Goal: Use online tool/utility

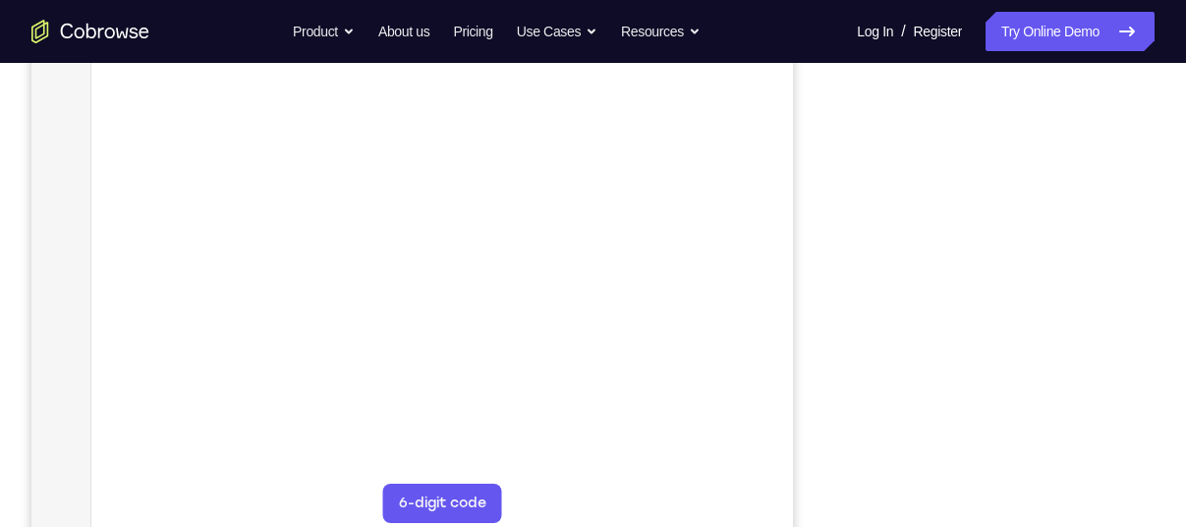
scroll to position [393, 0]
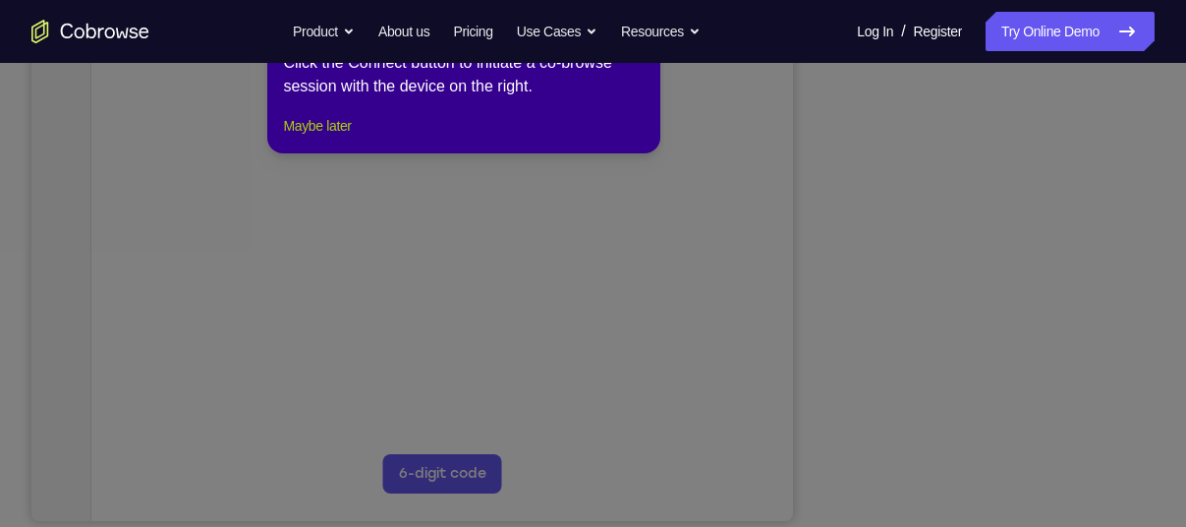
click at [351, 138] on button "Maybe later" at bounding box center [317, 126] width 68 height 24
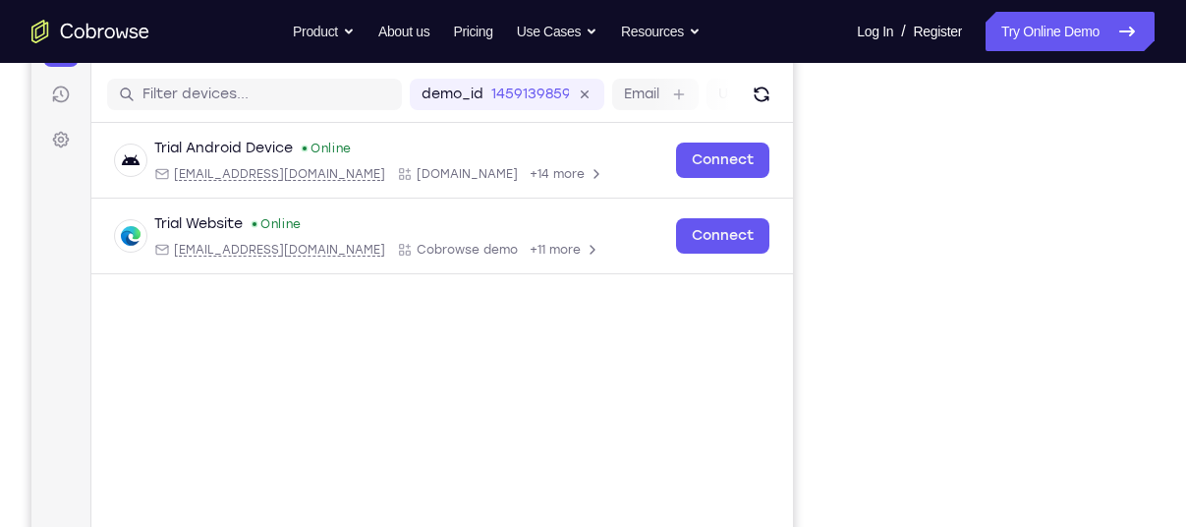
scroll to position [234, 0]
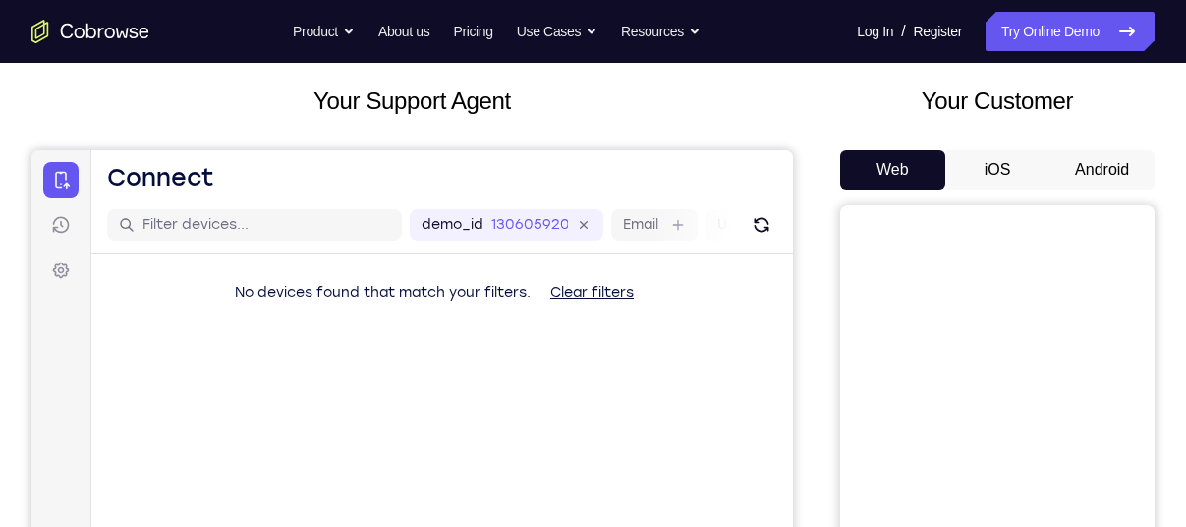
scroll to position [102, 0]
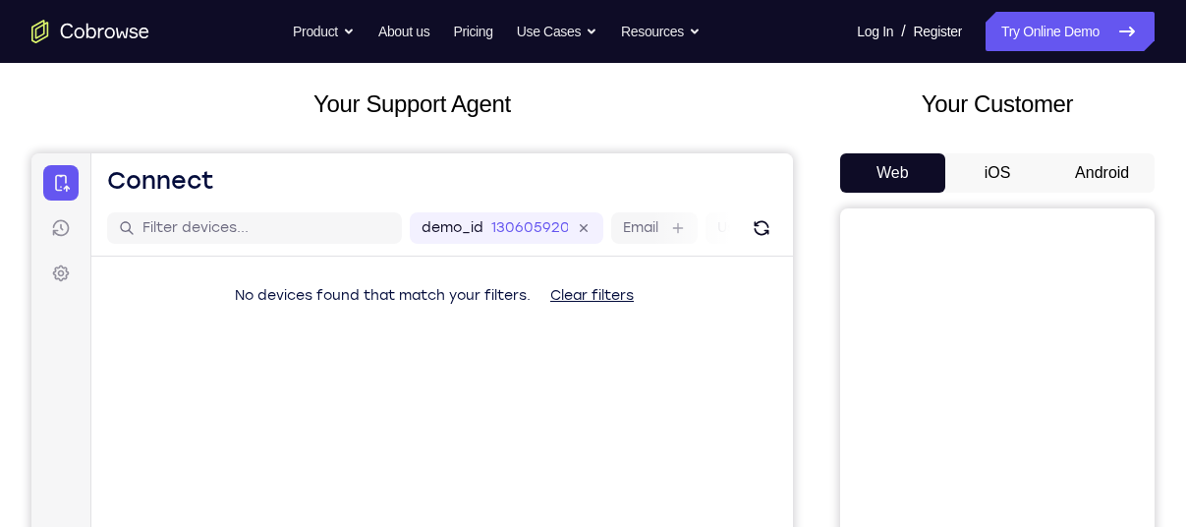
click at [1106, 165] on button "Android" at bounding box center [1102, 172] width 105 height 39
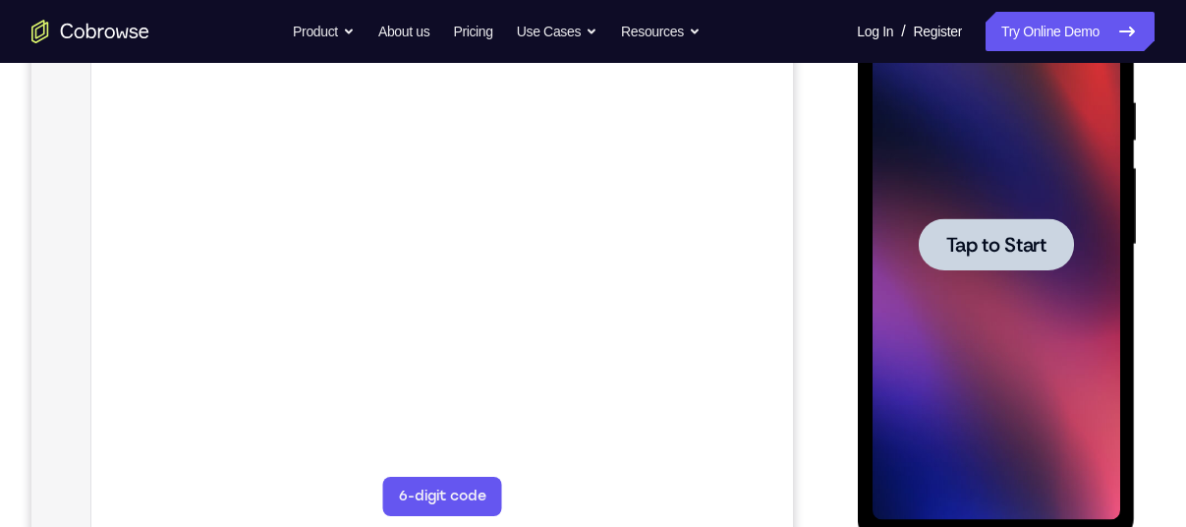
scroll to position [0, 0]
click at [968, 384] on div at bounding box center [996, 245] width 248 height 550
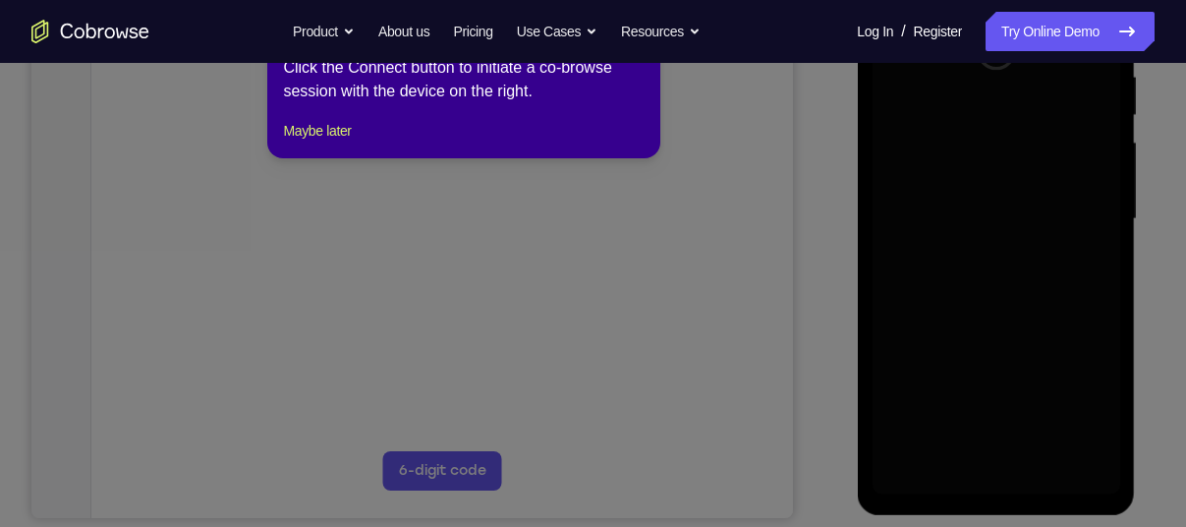
scroll to position [402, 0]
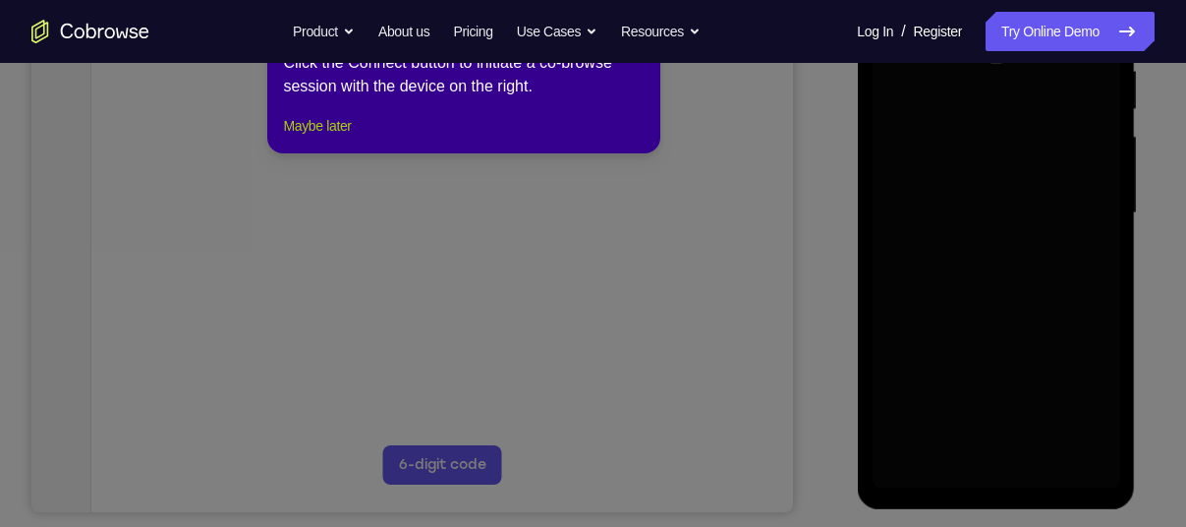
drag, startPoint x: 340, startPoint y: 145, endPoint x: 472, endPoint y: 337, distance: 232.6
click at [340, 138] on button "Maybe later" at bounding box center [317, 126] width 68 height 24
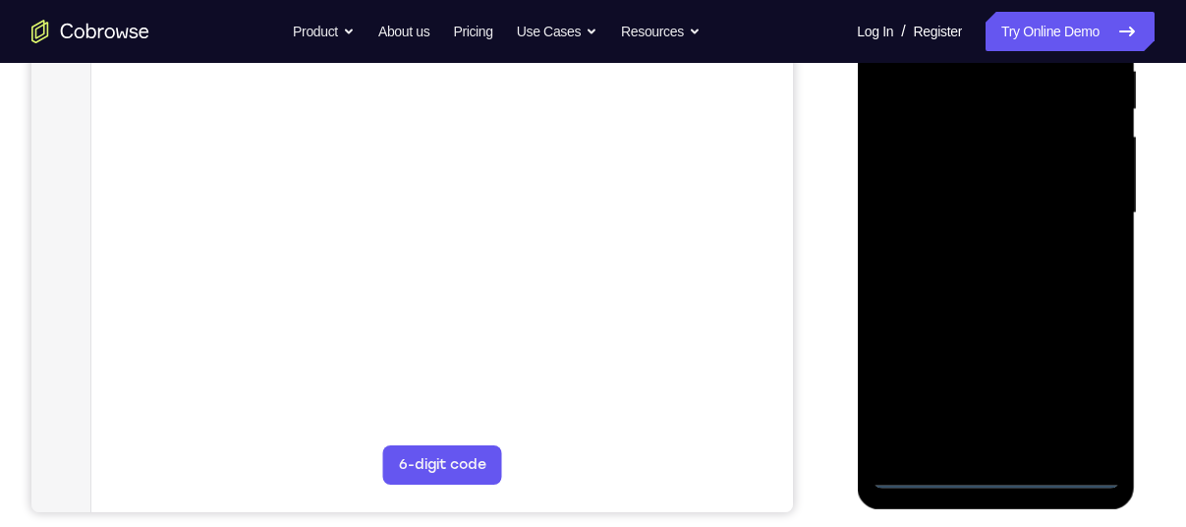
click at [994, 468] on div at bounding box center [996, 213] width 248 height 550
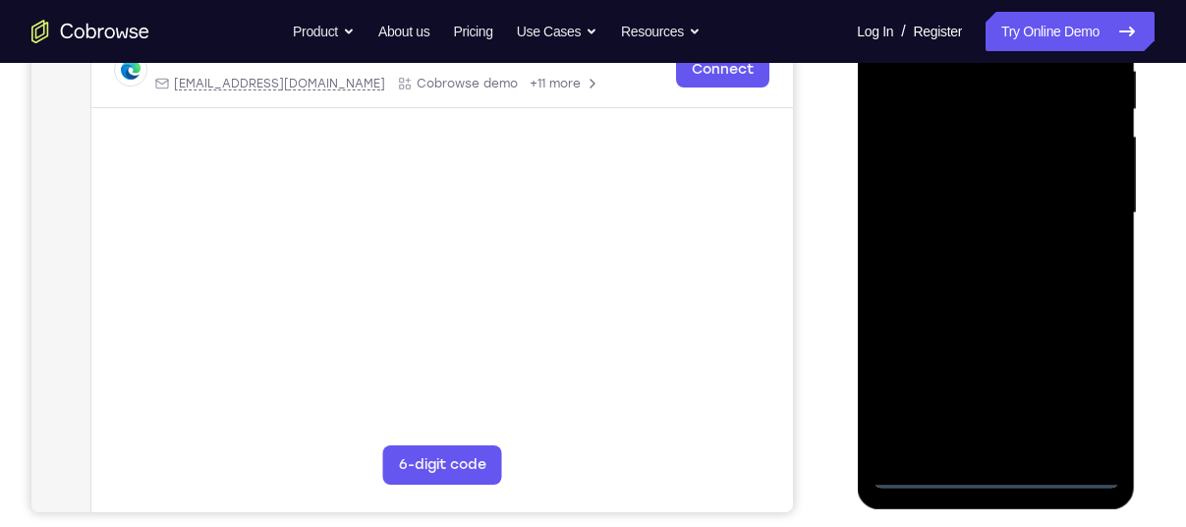
click at [1092, 388] on div at bounding box center [996, 213] width 248 height 550
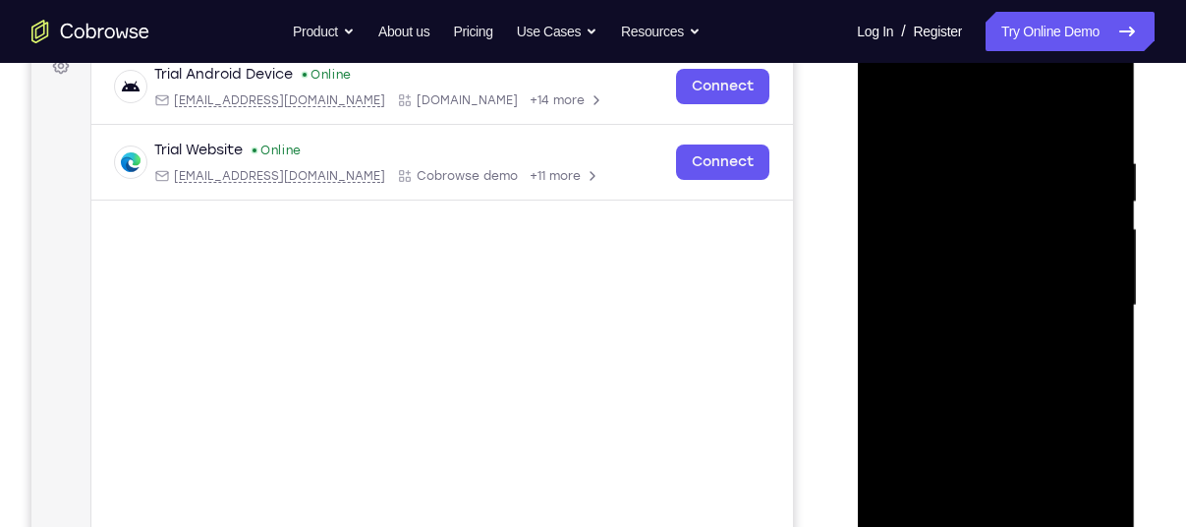
scroll to position [309, 0]
click at [917, 79] on div at bounding box center [996, 306] width 248 height 550
click at [982, 188] on div at bounding box center [996, 306] width 248 height 550
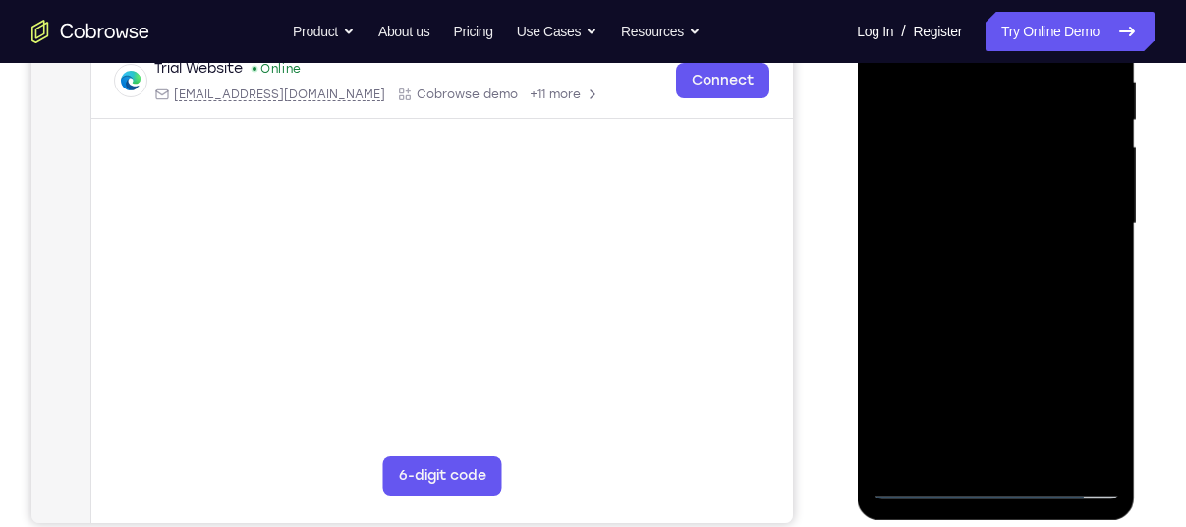
scroll to position [392, 0]
click at [1000, 406] on div at bounding box center [996, 223] width 248 height 550
click at [925, 478] on div at bounding box center [996, 223] width 248 height 550
click at [970, 138] on div at bounding box center [996, 223] width 248 height 550
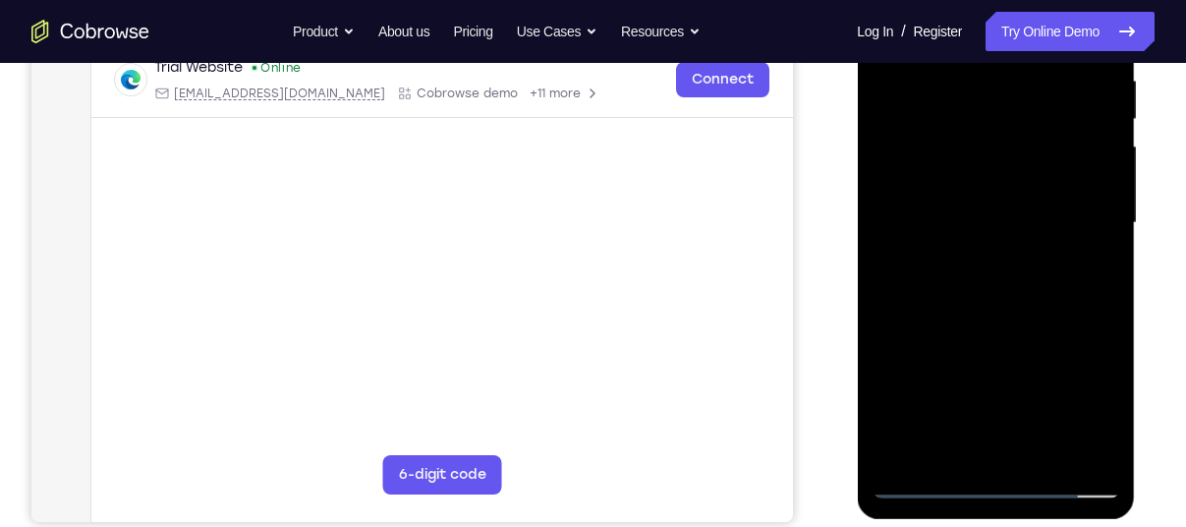
click at [1008, 300] on div at bounding box center [996, 223] width 248 height 550
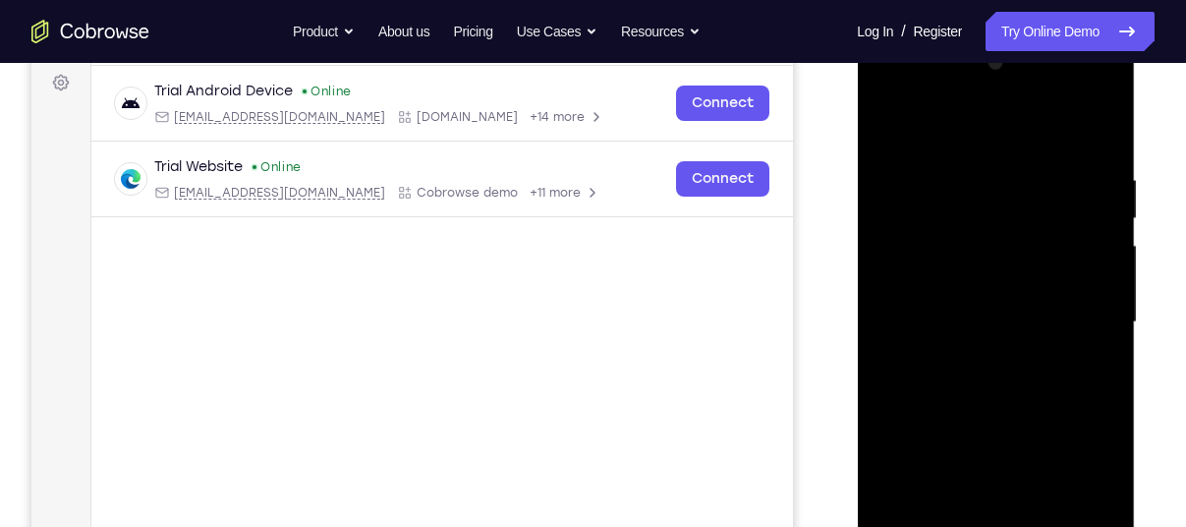
scroll to position [290, 0]
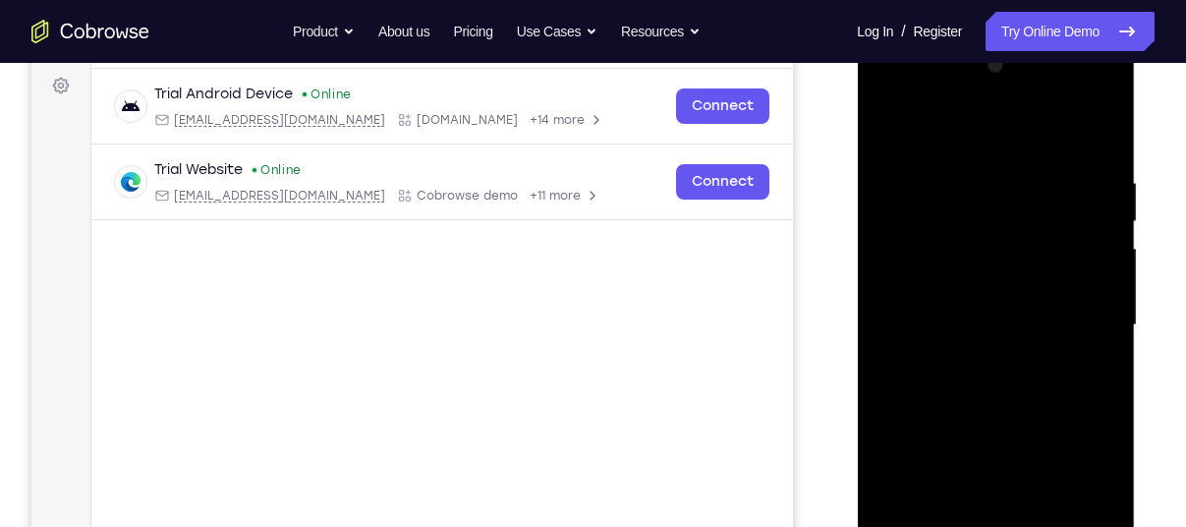
click at [1001, 405] on div at bounding box center [996, 325] width 248 height 550
click at [990, 355] on div at bounding box center [996, 325] width 248 height 550
click at [1032, 171] on div at bounding box center [996, 325] width 248 height 550
click at [1084, 276] on div at bounding box center [996, 325] width 248 height 550
click at [900, 312] on div at bounding box center [996, 325] width 248 height 550
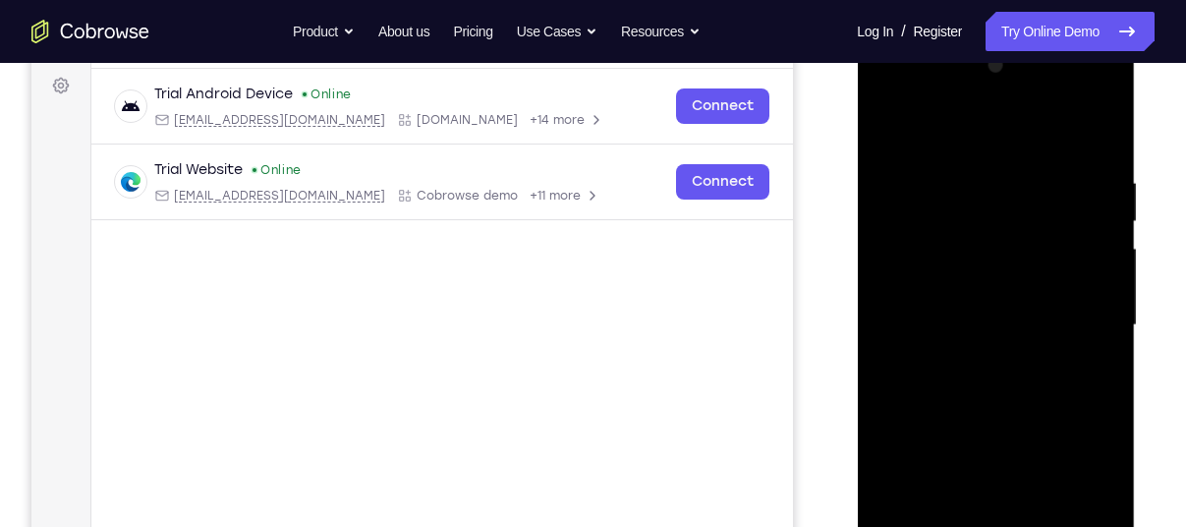
click at [1108, 342] on div at bounding box center [996, 325] width 248 height 550
click at [1085, 352] on div at bounding box center [996, 325] width 248 height 550
click at [1096, 131] on div at bounding box center [996, 325] width 248 height 550
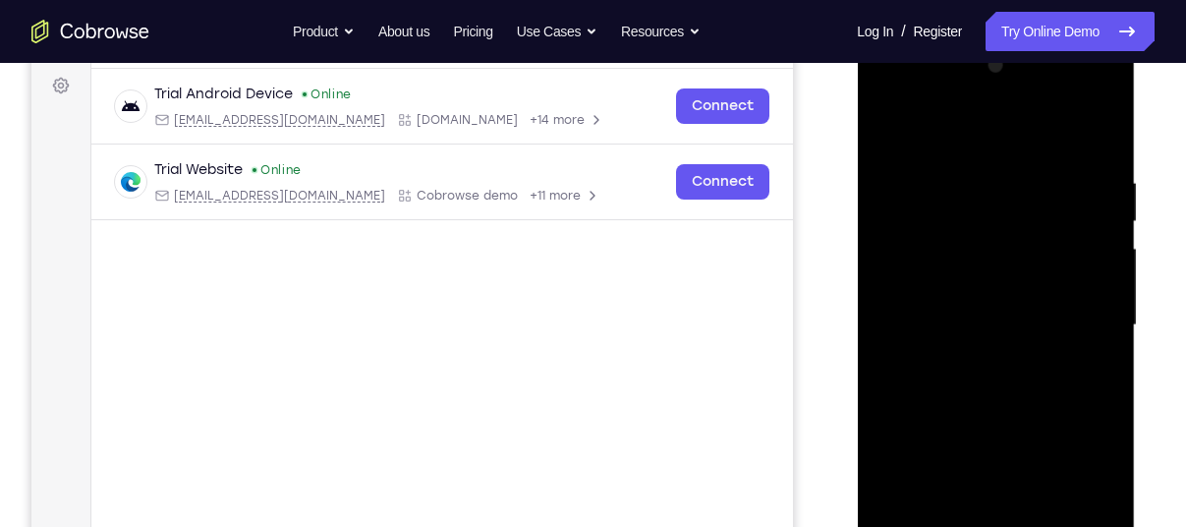
click at [1088, 162] on div at bounding box center [996, 325] width 248 height 550
click at [1087, 282] on div at bounding box center [996, 325] width 248 height 550
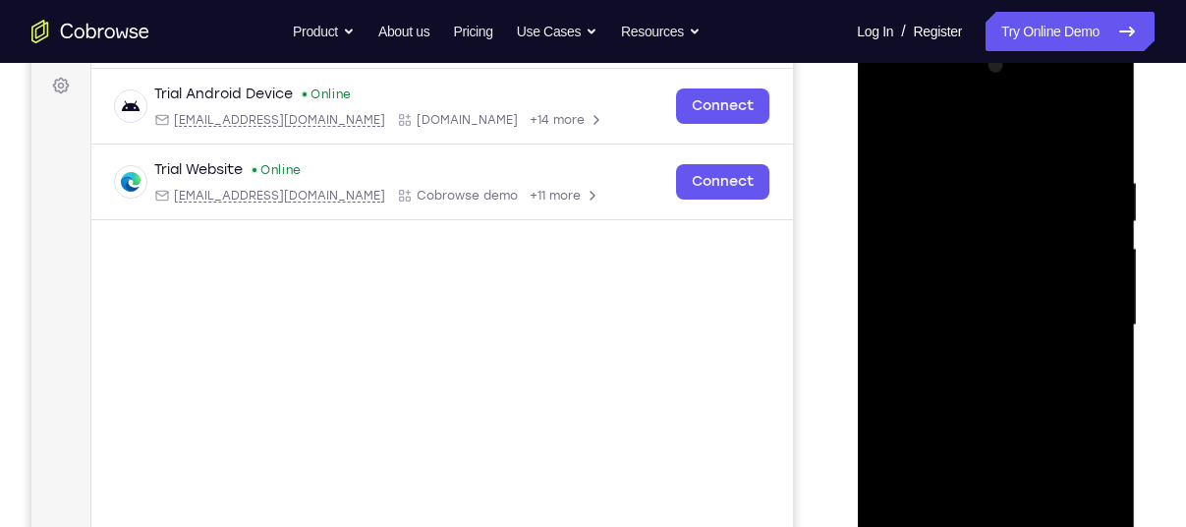
click at [1087, 282] on div at bounding box center [996, 325] width 248 height 550
click at [1094, 242] on div at bounding box center [996, 325] width 248 height 550
click at [1095, 233] on div at bounding box center [996, 325] width 248 height 550
click at [1095, 238] on div at bounding box center [996, 325] width 248 height 550
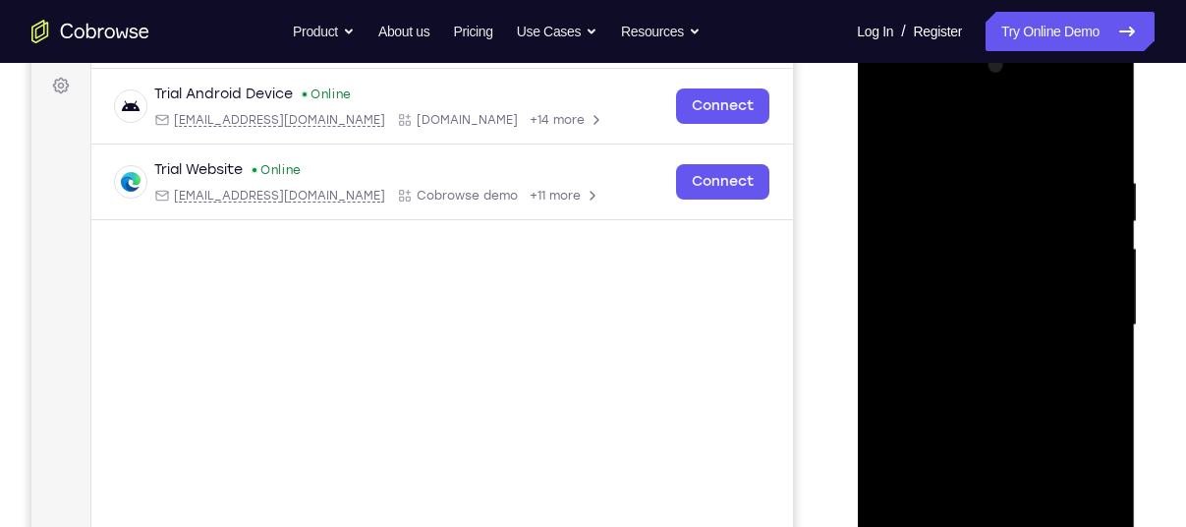
click at [1088, 136] on div at bounding box center [996, 325] width 248 height 550
click at [962, 183] on div at bounding box center [996, 325] width 248 height 550
click at [1096, 130] on div at bounding box center [996, 325] width 248 height 550
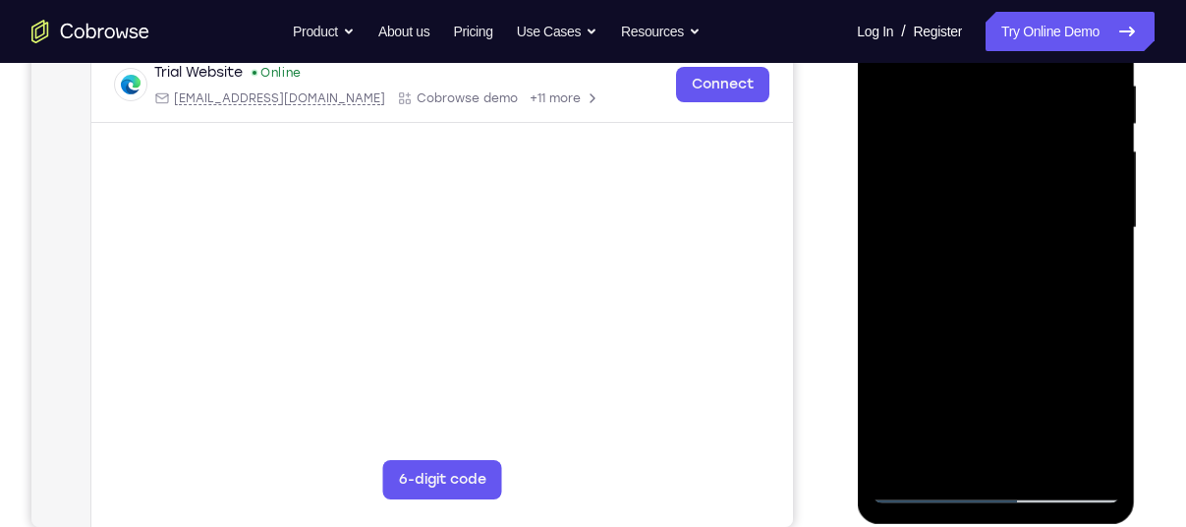
scroll to position [389, 0]
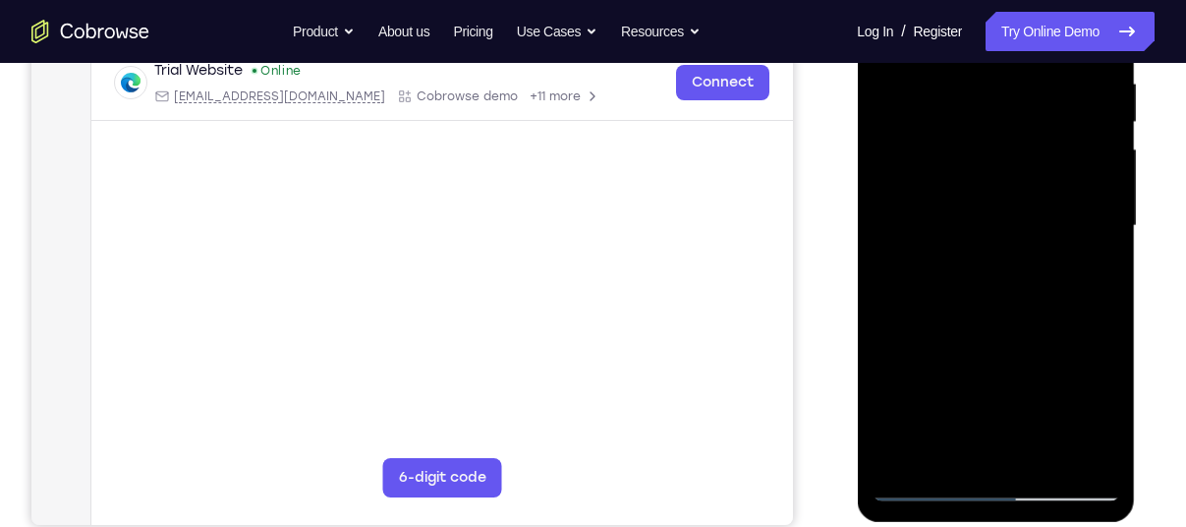
click at [1044, 451] on div at bounding box center [996, 226] width 248 height 550
click at [996, 320] on div at bounding box center [996, 226] width 248 height 550
click at [1004, 214] on div at bounding box center [996, 226] width 248 height 550
click at [947, 439] on div at bounding box center [996, 226] width 248 height 550
click at [1050, 337] on div at bounding box center [996, 226] width 248 height 550
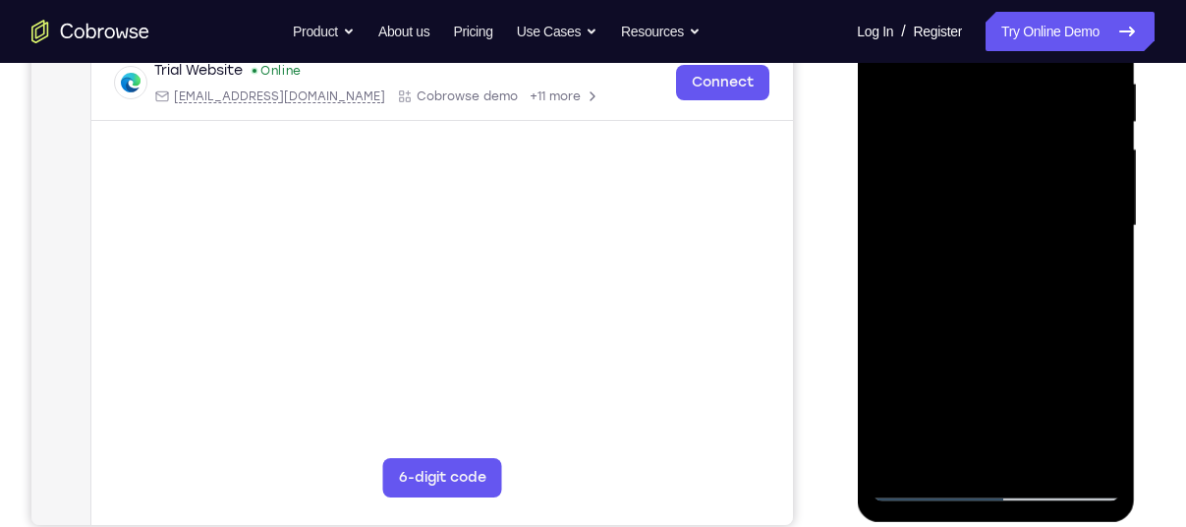
click at [1085, 260] on div at bounding box center [996, 226] width 248 height 550
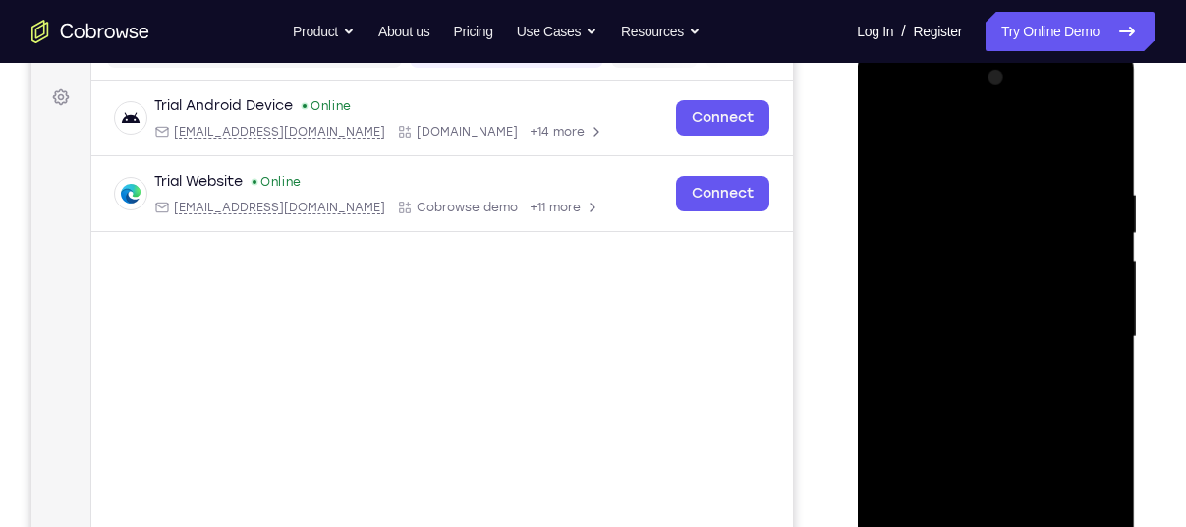
scroll to position [277, 0]
click at [890, 137] on div at bounding box center [996, 338] width 248 height 550
drag, startPoint x: 1002, startPoint y: 260, endPoint x: 1001, endPoint y: 577, distance: 316.5
click at [1001, 526] on div at bounding box center [996, 338] width 248 height 550
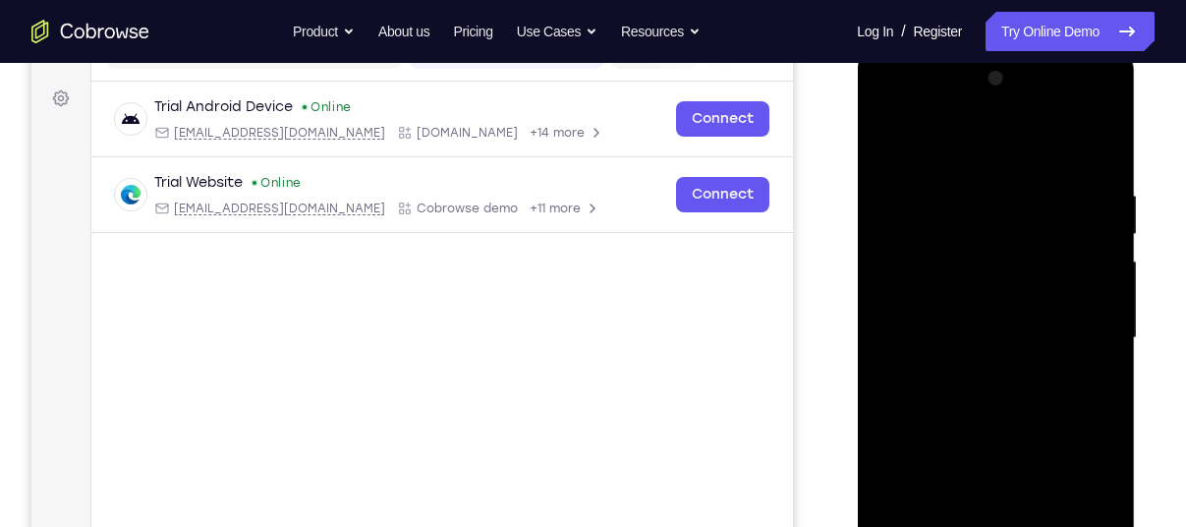
drag, startPoint x: 998, startPoint y: 268, endPoint x: 964, endPoint y: 577, distance: 310.5
click at [964, 526] on div at bounding box center [996, 338] width 248 height 550
click at [975, 196] on div at bounding box center [996, 338] width 248 height 550
click at [1086, 286] on div at bounding box center [996, 338] width 248 height 550
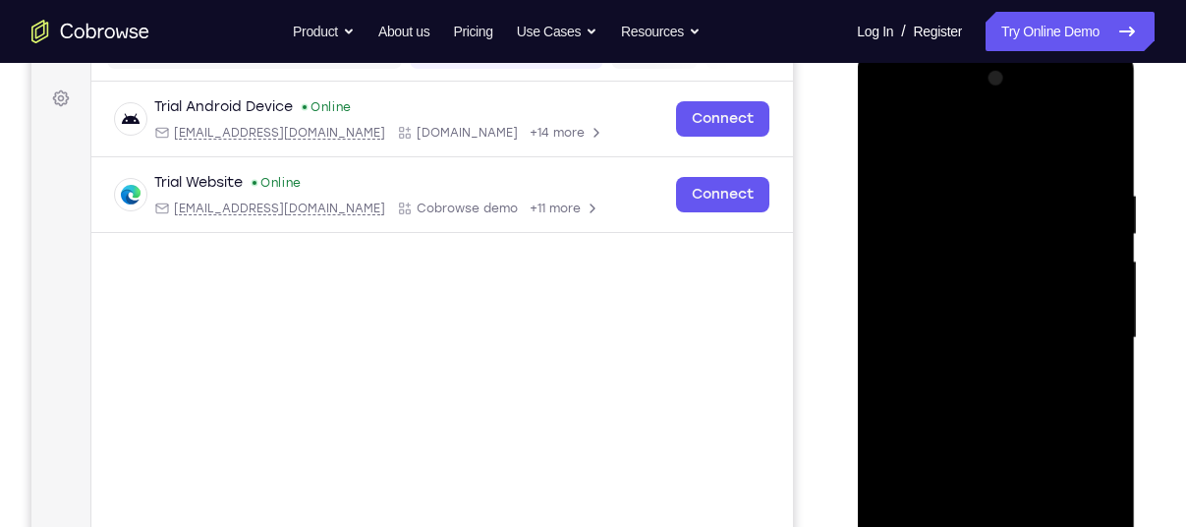
click at [1086, 286] on div at bounding box center [996, 338] width 248 height 550
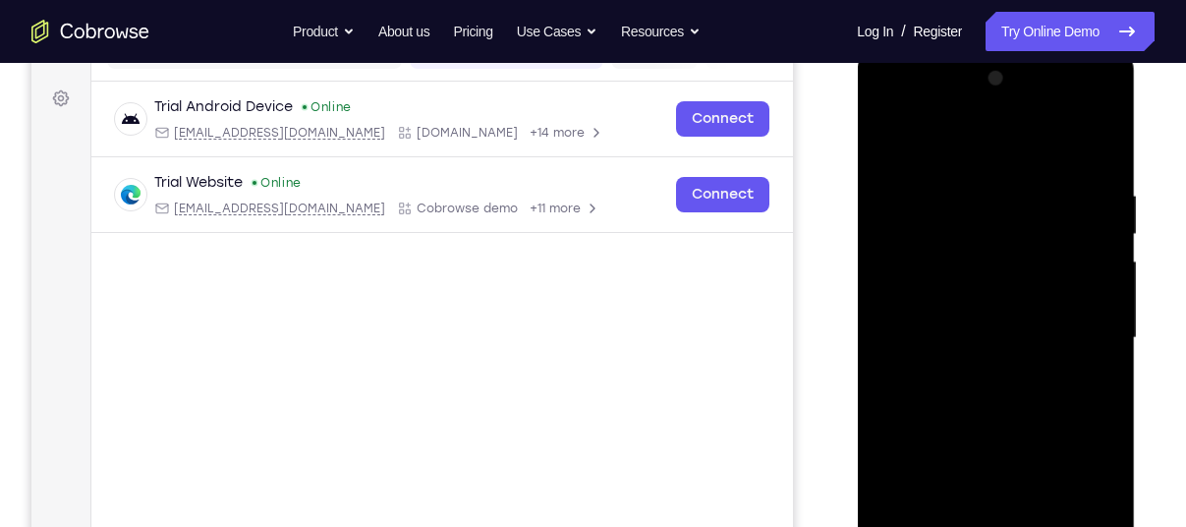
click at [1086, 286] on div at bounding box center [996, 338] width 248 height 550
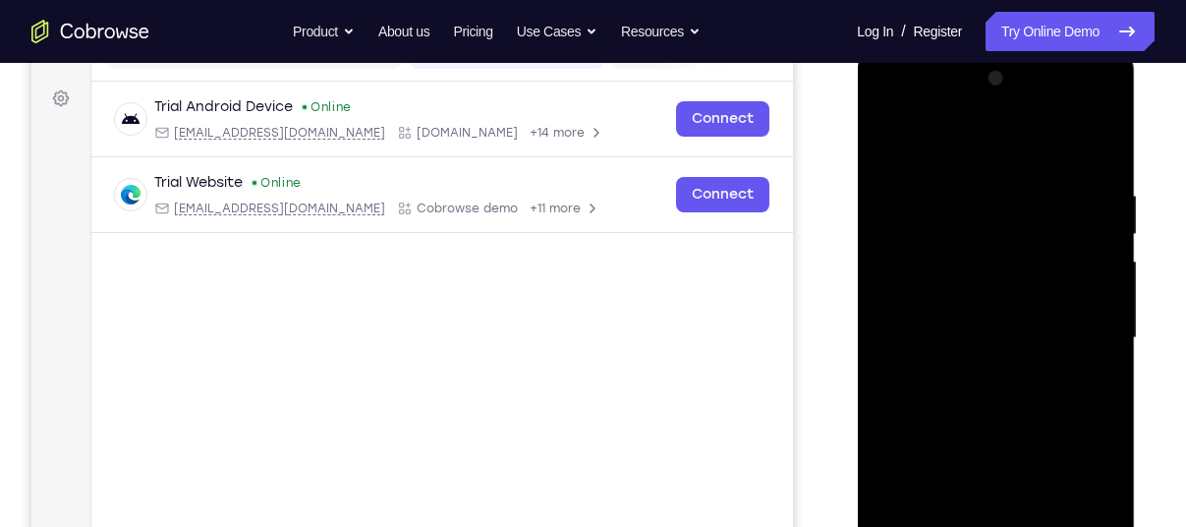
click at [1086, 286] on div at bounding box center [996, 338] width 248 height 550
click at [1098, 145] on div at bounding box center [996, 338] width 248 height 550
click at [977, 188] on div at bounding box center [996, 338] width 248 height 550
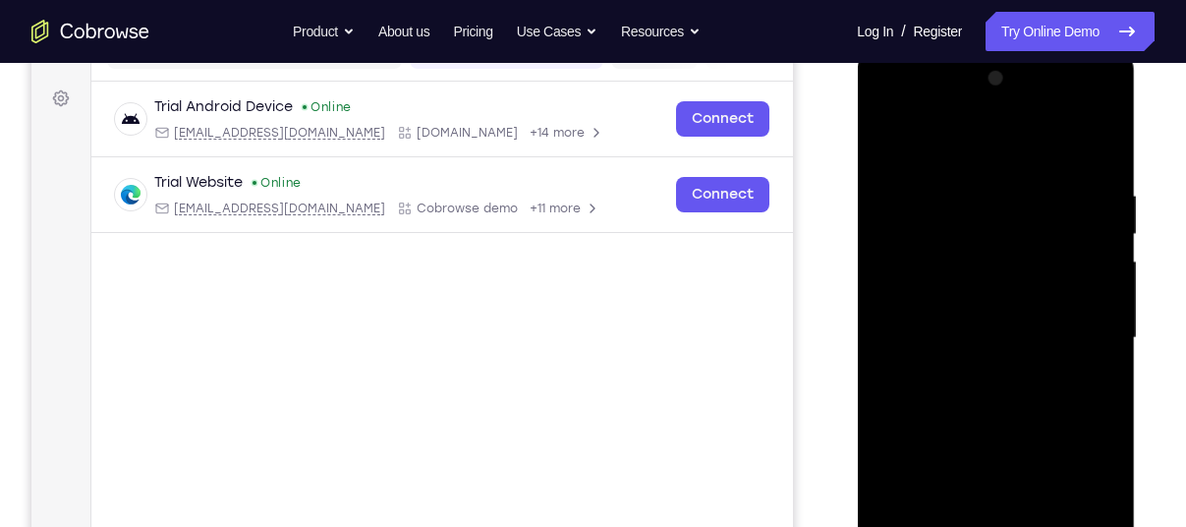
click at [1091, 236] on div at bounding box center [996, 338] width 248 height 550
click at [1095, 148] on div at bounding box center [996, 338] width 248 height 550
click at [887, 243] on div at bounding box center [996, 338] width 248 height 550
click at [897, 318] on div at bounding box center [996, 338] width 248 height 550
click at [902, 318] on div at bounding box center [996, 338] width 248 height 550
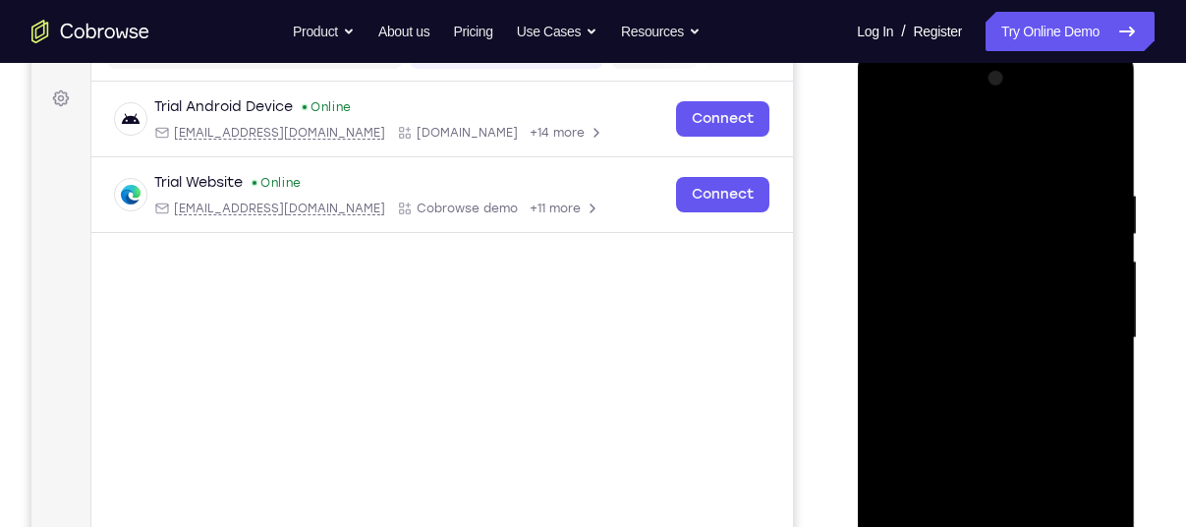
click at [896, 324] on div at bounding box center [996, 338] width 248 height 550
click at [1106, 316] on div at bounding box center [996, 338] width 248 height 550
click at [1093, 218] on div at bounding box center [996, 338] width 248 height 550
click at [1097, 146] on div at bounding box center [996, 338] width 248 height 550
drag, startPoint x: 987, startPoint y: 268, endPoint x: 1021, endPoint y: 577, distance: 310.6
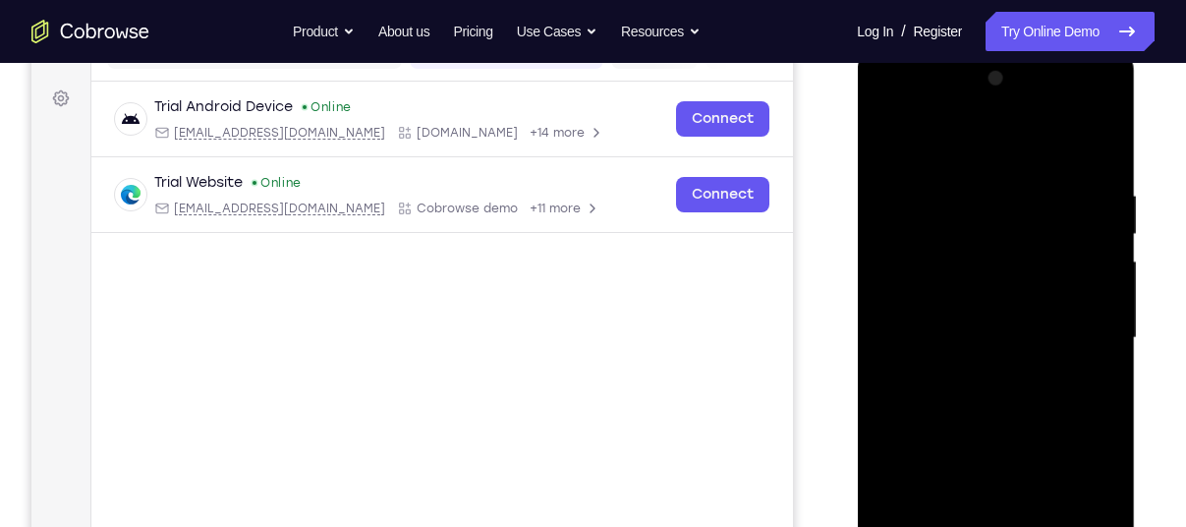
click at [1021, 526] on div at bounding box center [996, 338] width 248 height 550
click at [961, 191] on div at bounding box center [996, 338] width 248 height 550
click at [1096, 300] on div at bounding box center [996, 338] width 248 height 550
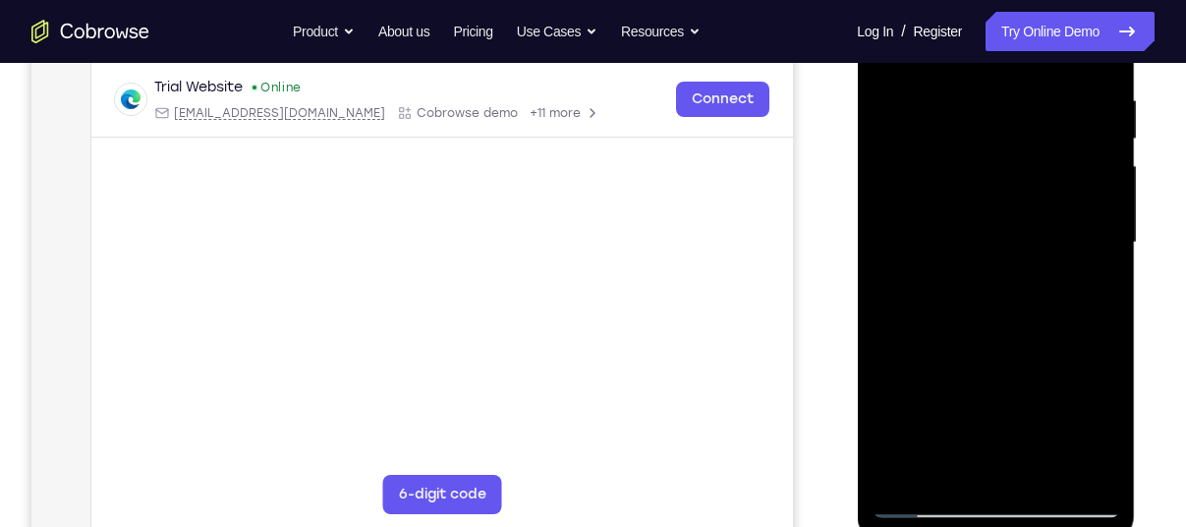
scroll to position [378, 0]
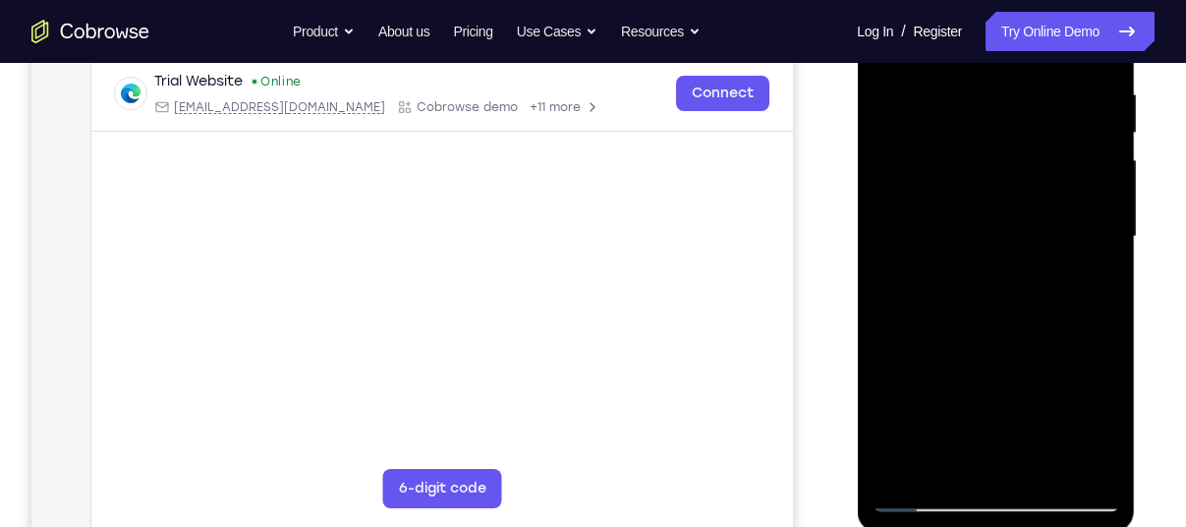
click at [1103, 469] on div at bounding box center [996, 237] width 248 height 550
click at [1074, 466] on div at bounding box center [996, 237] width 248 height 550
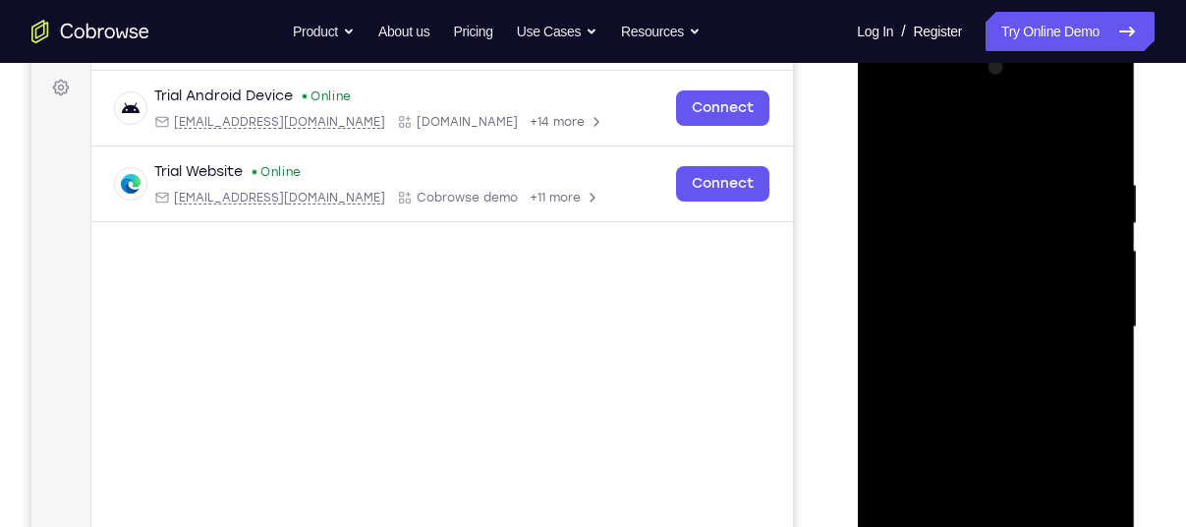
scroll to position [286, 0]
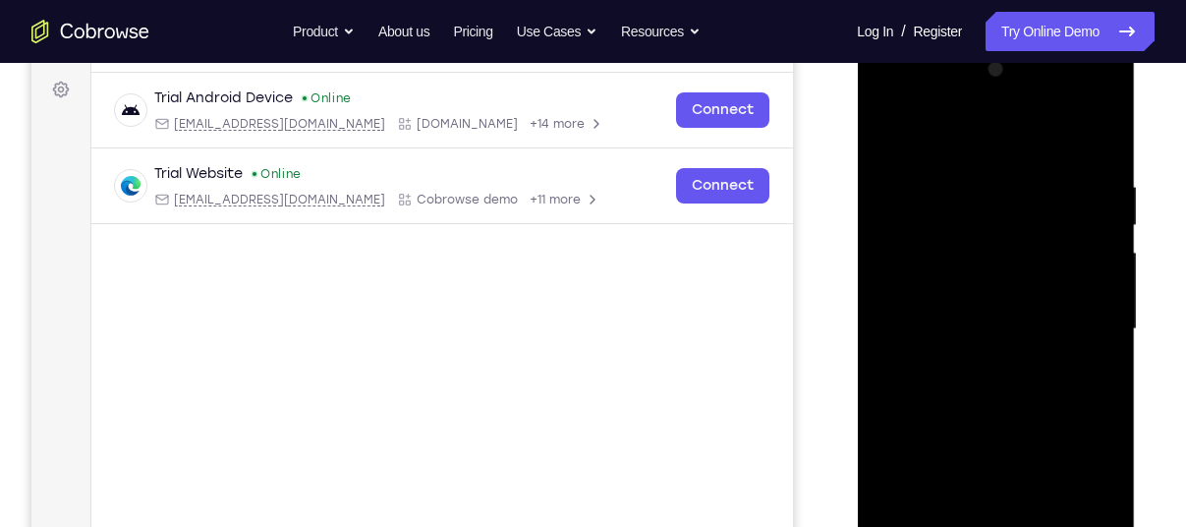
click at [1079, 332] on div at bounding box center [996, 329] width 248 height 550
click at [1099, 232] on div at bounding box center [996, 329] width 248 height 550
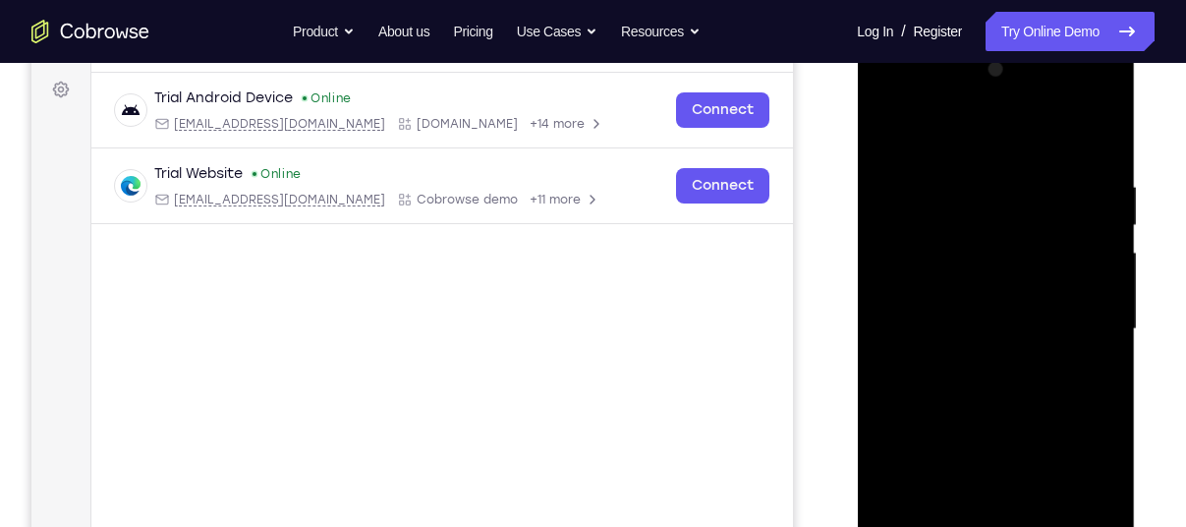
click at [1099, 232] on div at bounding box center [996, 329] width 248 height 550
click at [1086, 144] on div at bounding box center [996, 329] width 248 height 550
click at [1020, 184] on div at bounding box center [996, 329] width 248 height 550
click at [1107, 132] on div at bounding box center [996, 329] width 248 height 550
drag, startPoint x: 1023, startPoint y: 260, endPoint x: 1096, endPoint y: 533, distance: 282.8
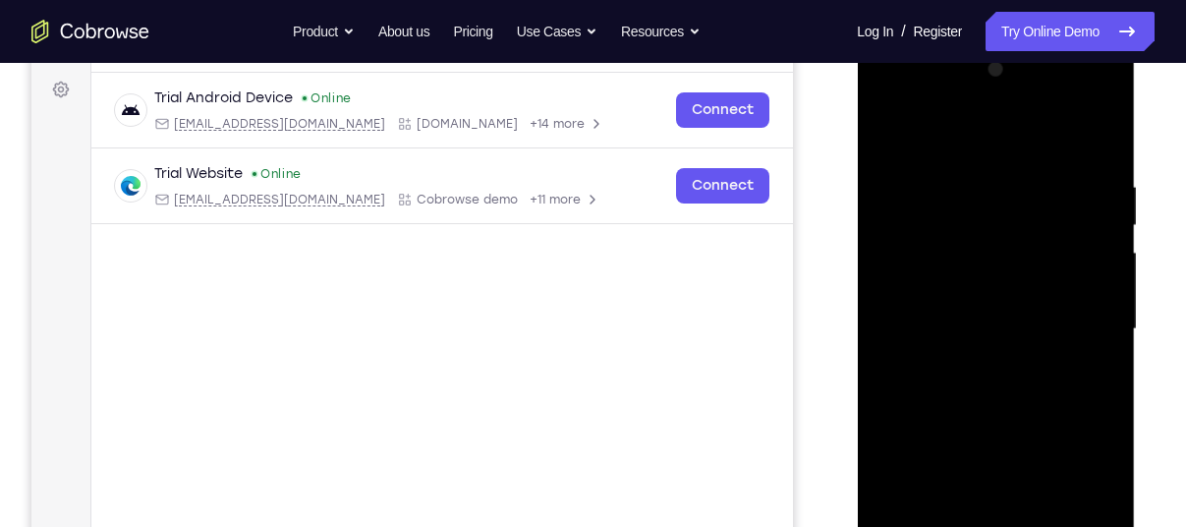
click at [1096, 526] on div at bounding box center [996, 329] width 248 height 550
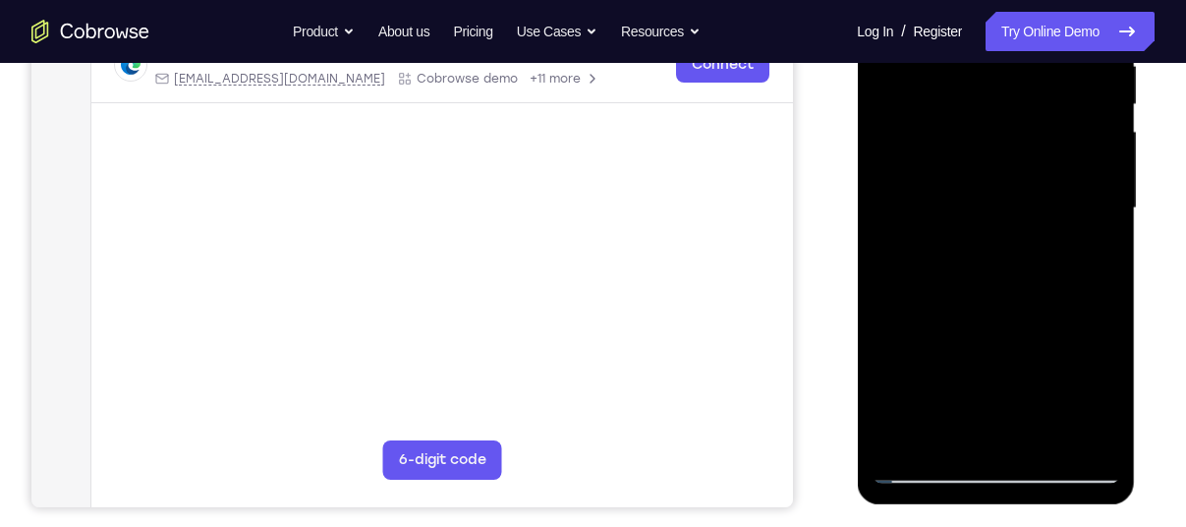
scroll to position [408, 0]
drag, startPoint x: 967, startPoint y: 338, endPoint x: 964, endPoint y: 218, distance: 120.0
click at [964, 218] on div at bounding box center [996, 207] width 248 height 550
click at [890, 360] on div at bounding box center [996, 207] width 248 height 550
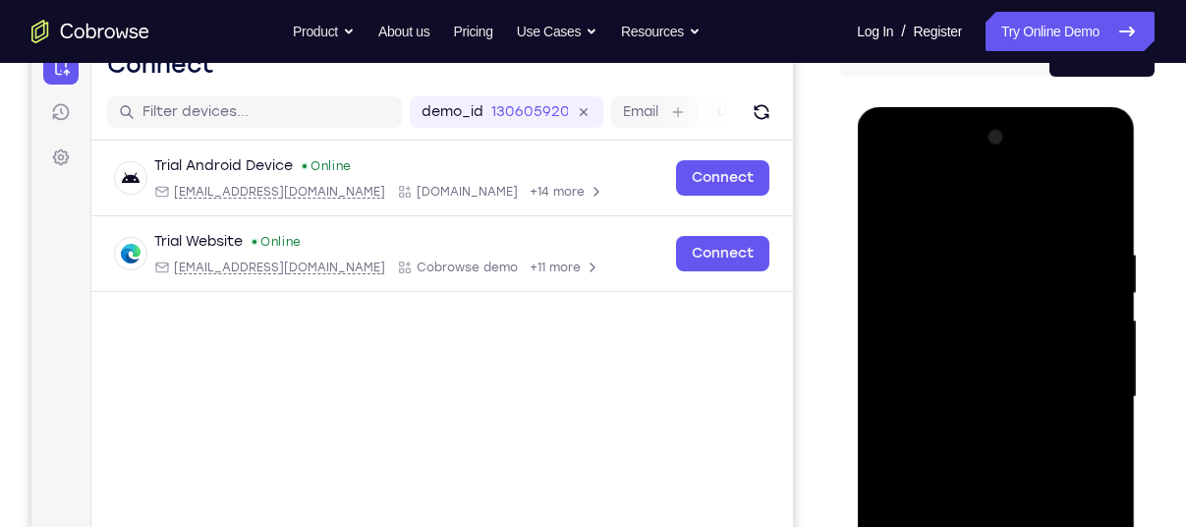
scroll to position [204, 0]
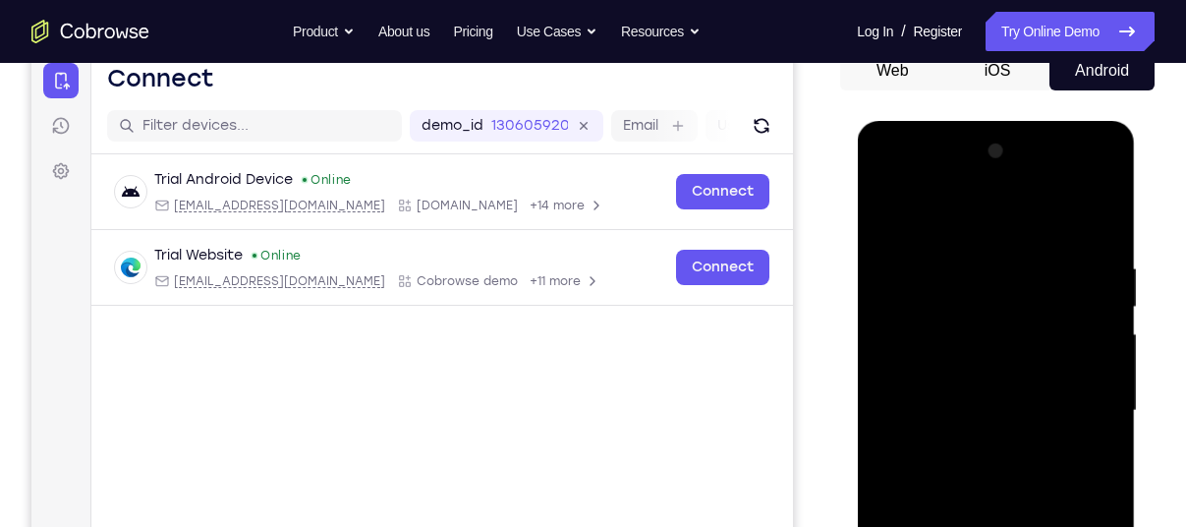
drag, startPoint x: 995, startPoint y: 280, endPoint x: 1010, endPoint y: 479, distance: 199.1
click at [1010, 479] on div at bounding box center [996, 411] width 248 height 550
click at [971, 270] on div at bounding box center [996, 411] width 248 height 550
click at [1096, 324] on div at bounding box center [996, 411] width 248 height 550
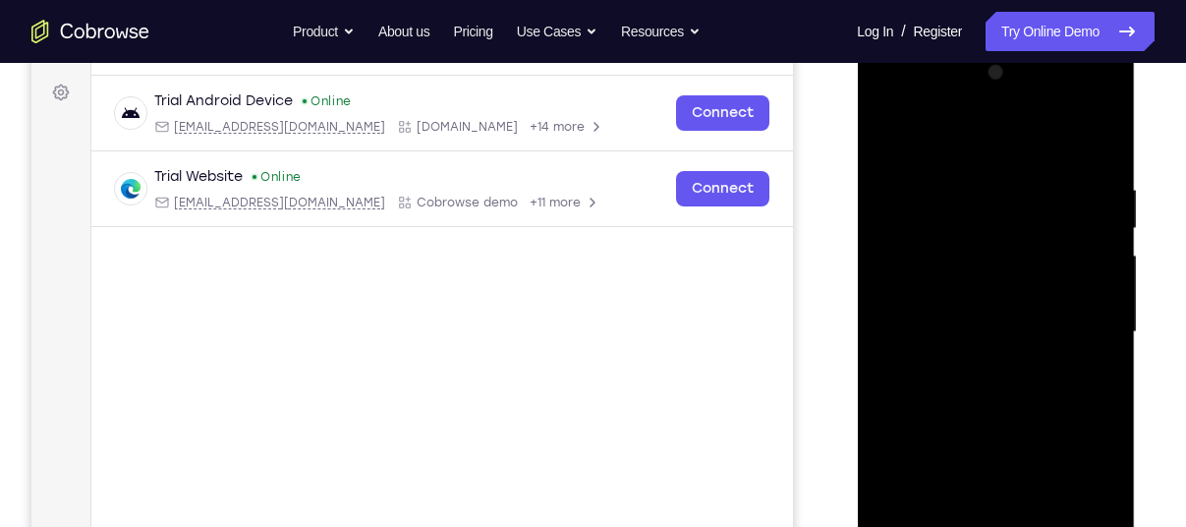
scroll to position [286, 0]
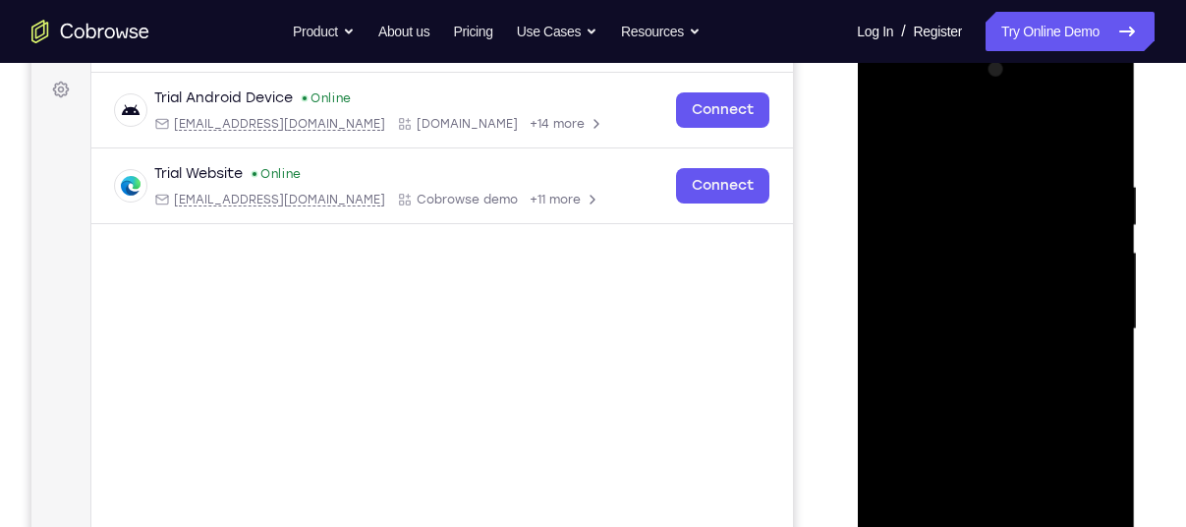
click at [1096, 324] on div at bounding box center [996, 329] width 248 height 550
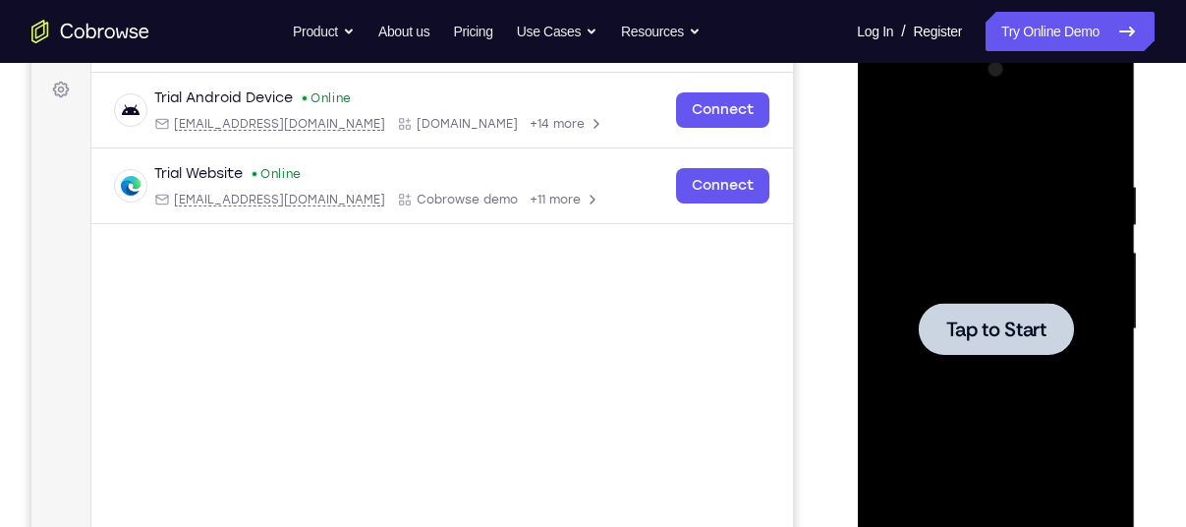
click at [1096, 39] on div "Tap to Start" at bounding box center [996, 39] width 278 height 0
